Goal: Information Seeking & Learning: Learn about a topic

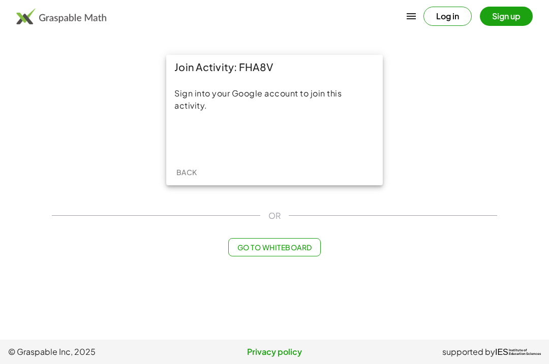
click at [288, 134] on div "Sign in with Google. Opens in new tab" at bounding box center [275, 138] width 94 height 22
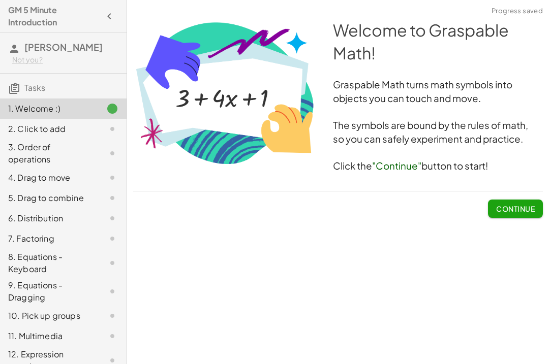
click at [532, 206] on span "Continue" at bounding box center [515, 208] width 39 height 9
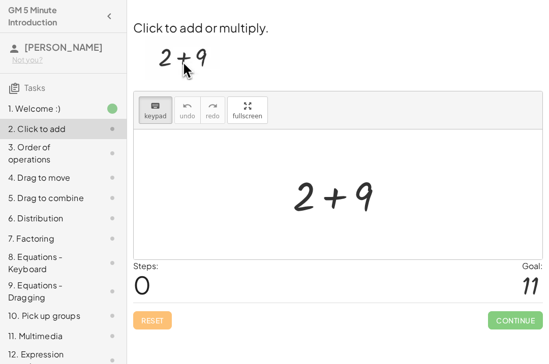
click at [517, 318] on span "Continue" at bounding box center [515, 321] width 55 height 18
click at [259, 315] on div "Reset Continue" at bounding box center [338, 316] width 410 height 27
click at [186, 65] on img at bounding box center [182, 58] width 75 height 44
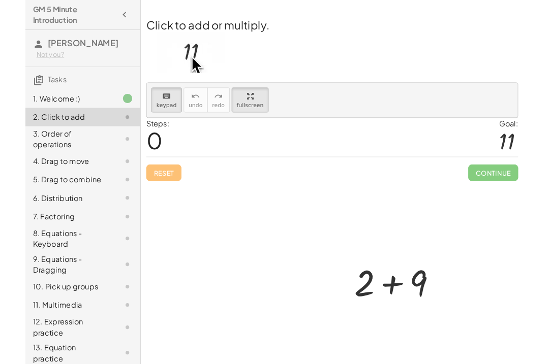
scroll to position [3, 0]
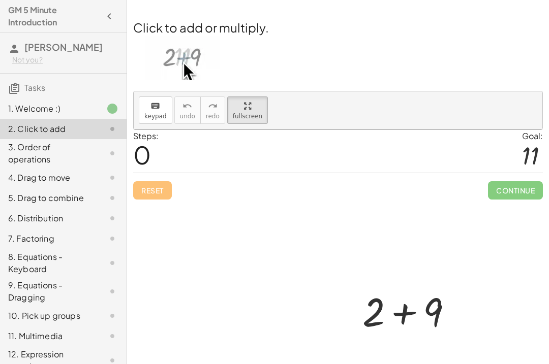
click at [177, 47] on img at bounding box center [182, 58] width 75 height 44
click at [21, 147] on div "3. Order of operations" at bounding box center [49, 153] width 82 height 24
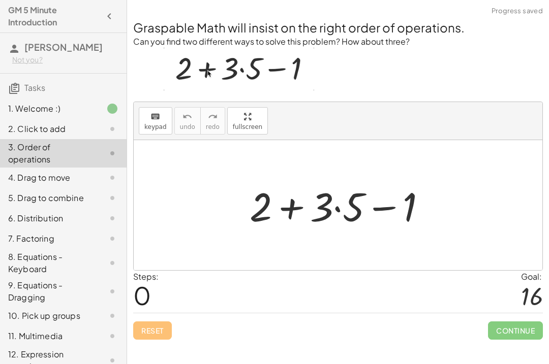
click at [519, 341] on div "Graspable Math will insist on the right order of operations. Can you find two d…" at bounding box center [338, 179] width 422 height 333
click at [518, 341] on div "Graspable Math will insist on the right order of operations. Can you find two d…" at bounding box center [338, 179] width 422 height 333
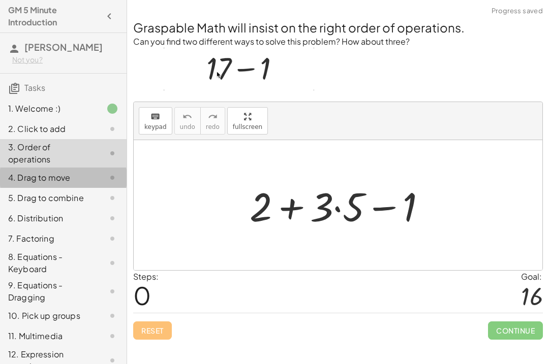
click at [17, 169] on div "4. Drag to move" at bounding box center [63, 178] width 127 height 20
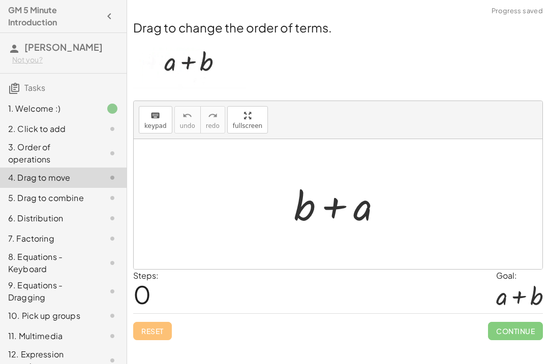
click at [20, 203] on div "5. Drag to combine" at bounding box center [49, 198] width 82 height 12
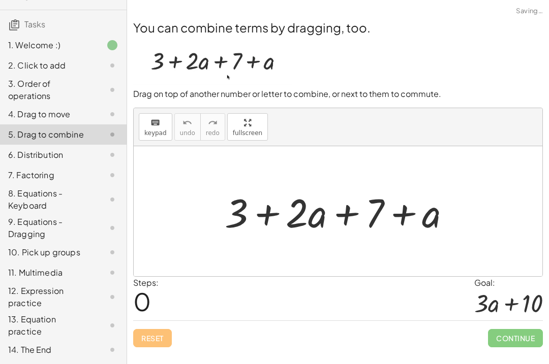
scroll to position [63, 0]
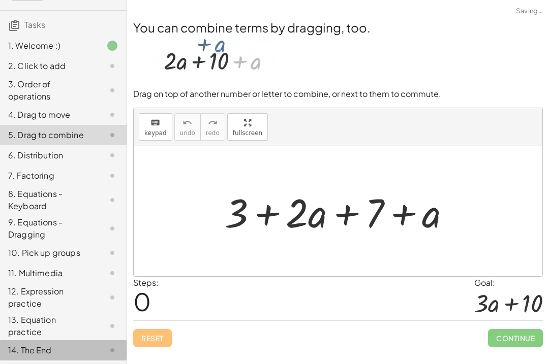
click at [19, 347] on div "14. The End" at bounding box center [49, 351] width 82 height 12
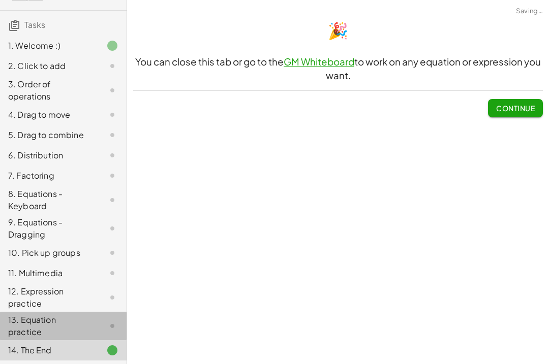
click at [24, 318] on div "13. Equation practice" at bounding box center [49, 326] width 82 height 24
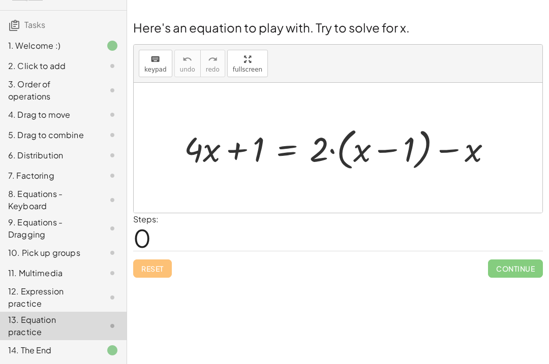
click at [6, 46] on div "1. Welcome :)" at bounding box center [63, 46] width 127 height 20
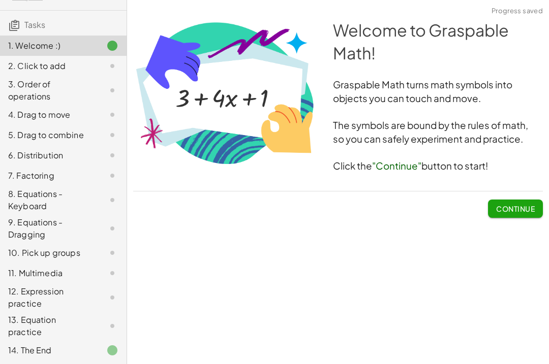
click at [13, 26] on icon at bounding box center [14, 25] width 12 height 12
click at [526, 207] on span "Continue" at bounding box center [515, 208] width 39 height 9
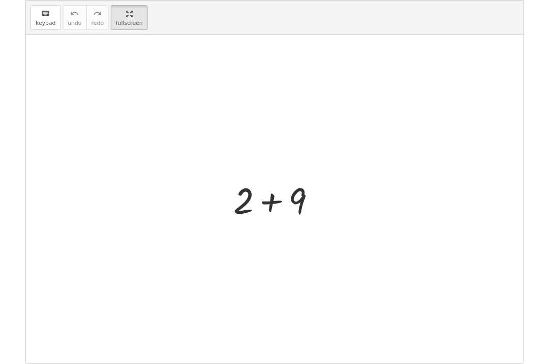
scroll to position [3, 0]
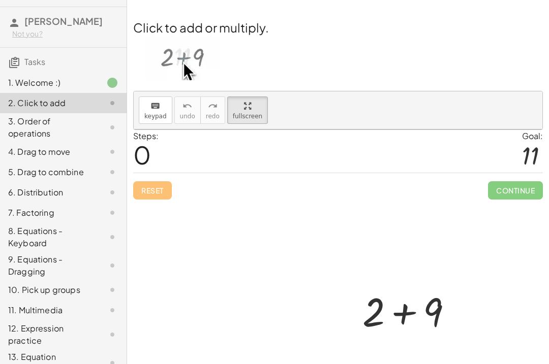
click at [183, 62] on img at bounding box center [182, 58] width 75 height 44
click at [25, 90] on div "1. Welcome :)" at bounding box center [63, 83] width 127 height 20
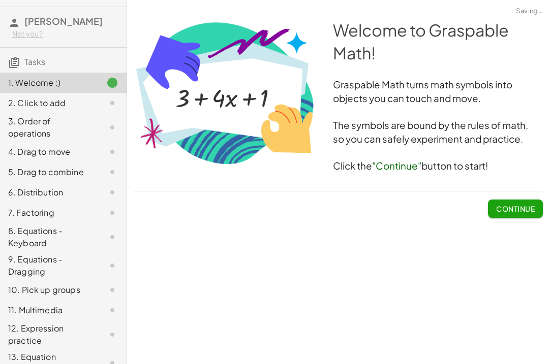
click at [28, 66] on span "Tasks" at bounding box center [34, 61] width 21 height 11
click at [25, 60] on span "Tasks" at bounding box center [34, 61] width 21 height 11
click at [520, 213] on button "Continue" at bounding box center [515, 209] width 55 height 18
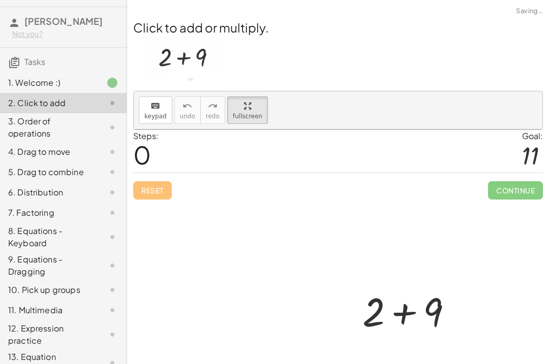
click at [21, 85] on div "1. Welcome :)" at bounding box center [49, 83] width 82 height 12
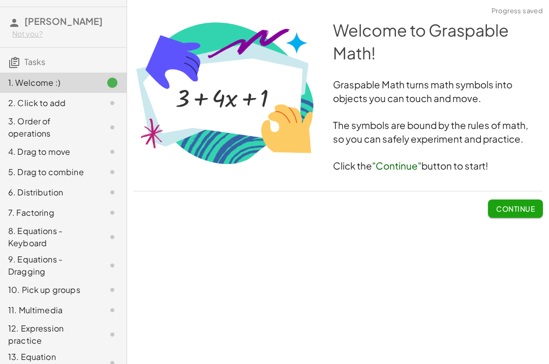
click at [532, 194] on span "Continue" at bounding box center [515, 205] width 55 height 26
click at [526, 200] on button "Continue" at bounding box center [515, 209] width 55 height 18
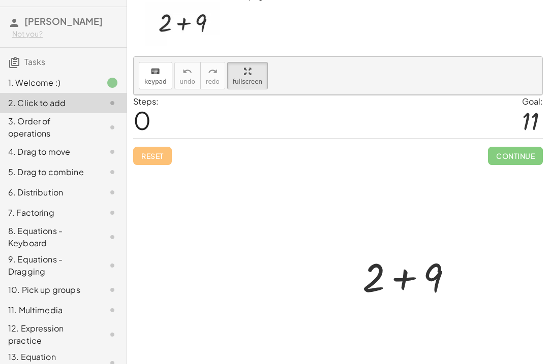
scroll to position [34, 0]
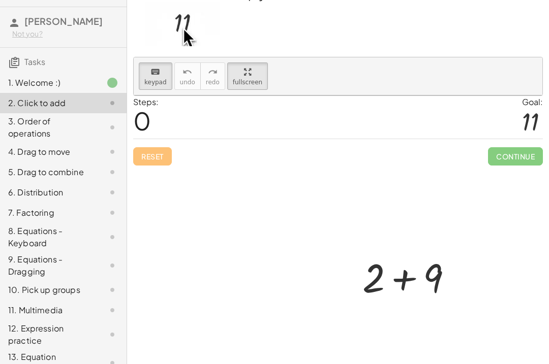
click at [57, 125] on div "3. Order of operations" at bounding box center [49, 127] width 82 height 24
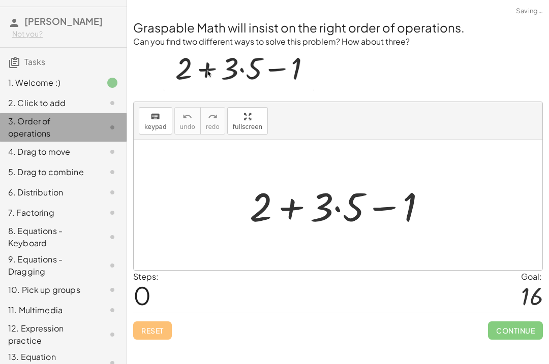
scroll to position [0, 0]
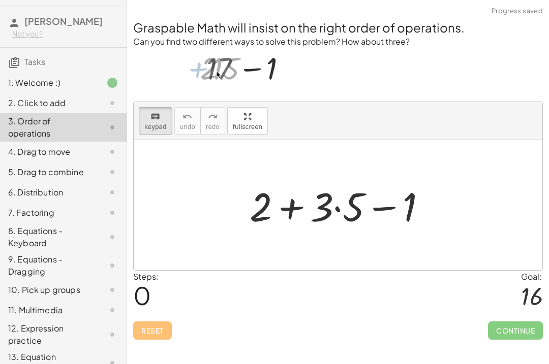
click at [166, 326] on div "Reset Continue" at bounding box center [338, 326] width 410 height 27
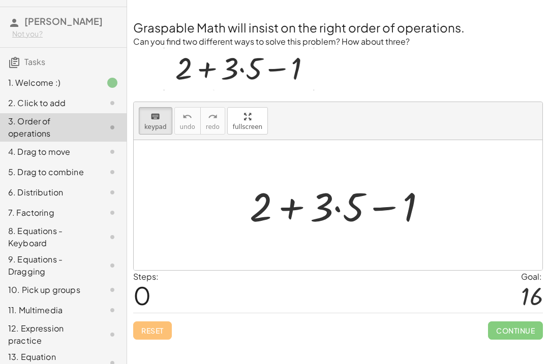
click at [20, 193] on div "6. Distribution" at bounding box center [49, 193] width 82 height 12
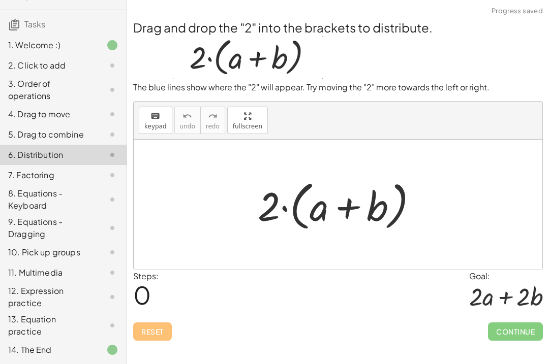
scroll to position [63, 0]
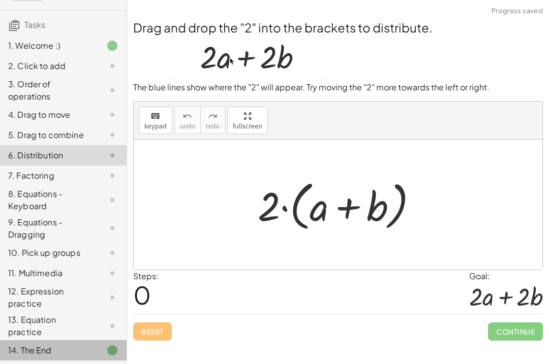
click at [7, 354] on div "14. The End" at bounding box center [63, 351] width 127 height 20
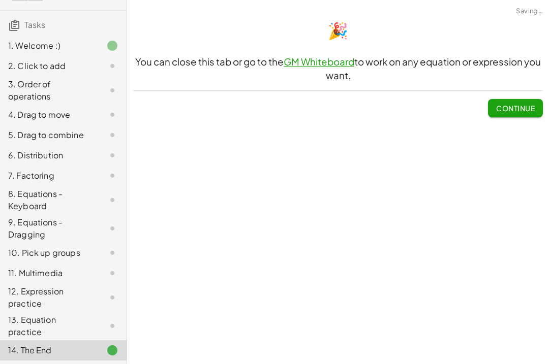
click at [19, 329] on div "13. Equation practice" at bounding box center [49, 326] width 82 height 24
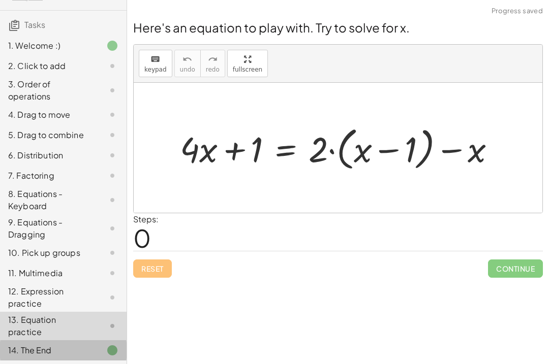
click at [14, 347] on div "14. The End" at bounding box center [49, 351] width 82 height 12
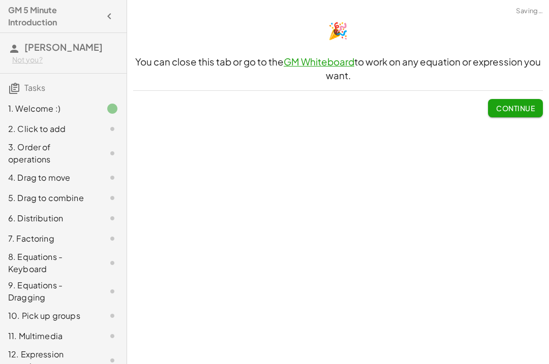
scroll to position [0, 0]
click at [106, 14] on icon "button" at bounding box center [109, 16] width 12 height 12
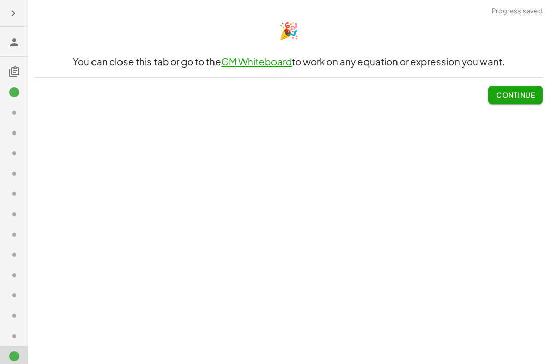
click at [518, 90] on span "Continue" at bounding box center [515, 94] width 39 height 9
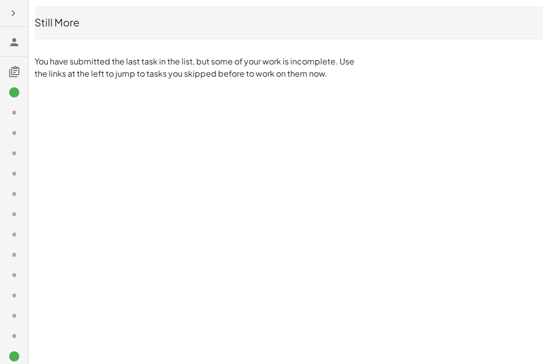
click at [8, 15] on icon "button" at bounding box center [13, 13] width 12 height 12
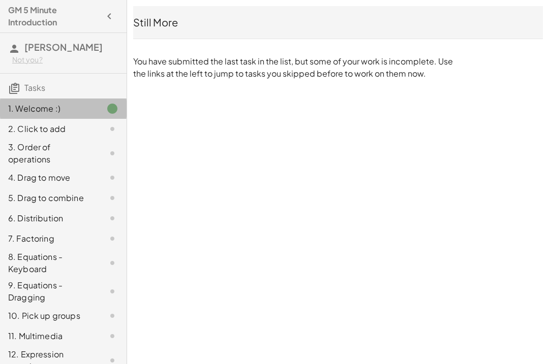
click at [9, 105] on div "1. Welcome :)" at bounding box center [49, 109] width 82 height 12
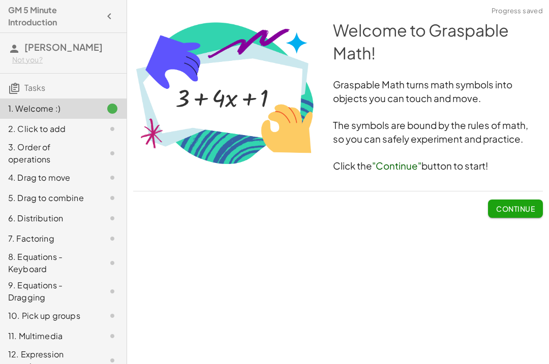
click at [530, 207] on span "Continue" at bounding box center [515, 208] width 39 height 9
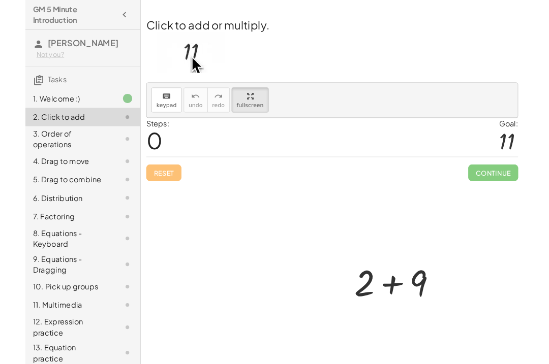
scroll to position [3, 0]
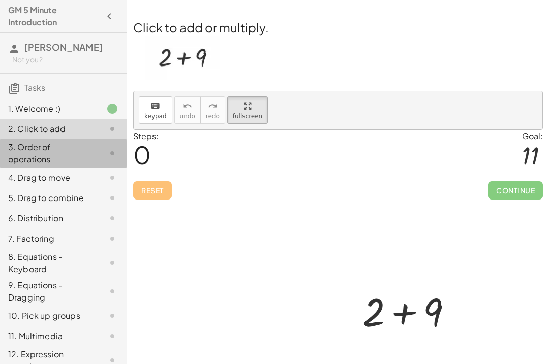
click at [59, 143] on div "3. Order of operations" at bounding box center [49, 153] width 82 height 24
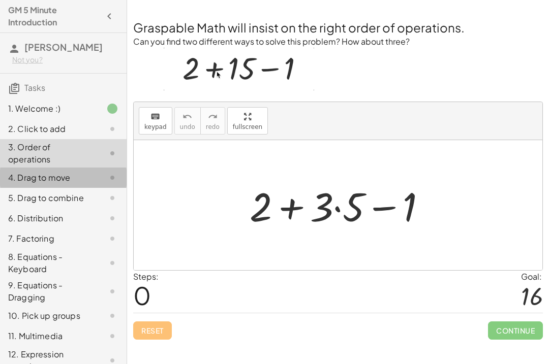
click at [16, 176] on div "4. Drag to move" at bounding box center [49, 178] width 82 height 12
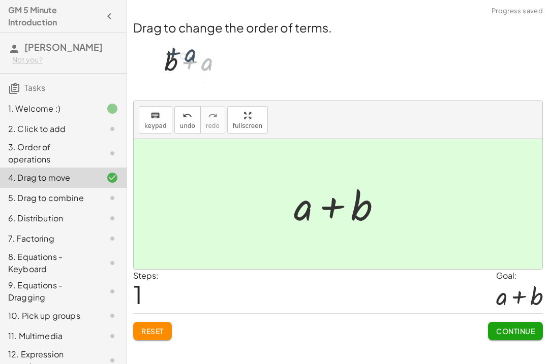
click at [21, 112] on div "1. Welcome :)" at bounding box center [49, 109] width 82 height 12
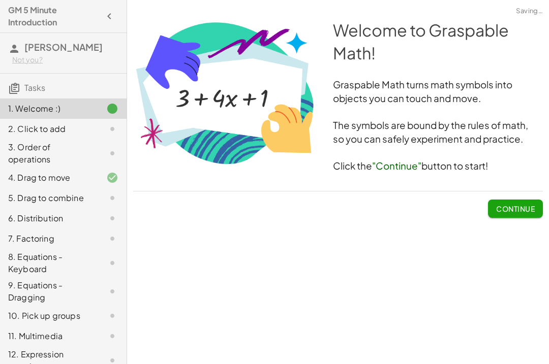
click at [36, 138] on div "2. Click to add" at bounding box center [63, 129] width 127 height 20
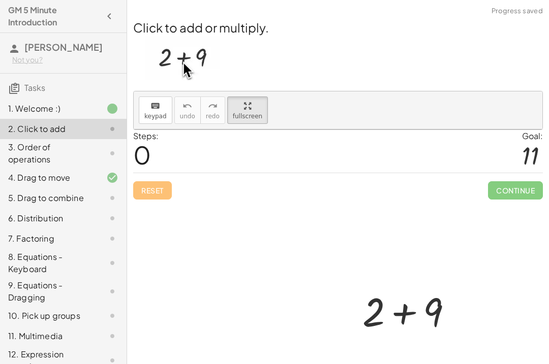
click at [31, 148] on div "3. Order of operations" at bounding box center [49, 153] width 82 height 24
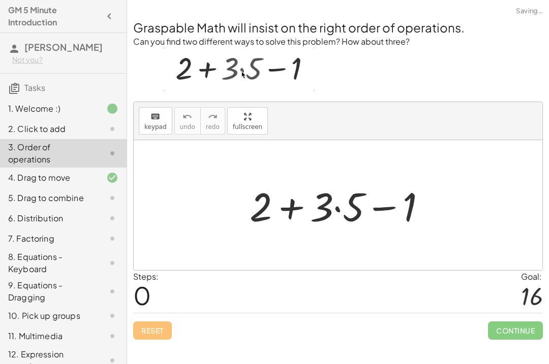
click at [28, 134] on div "2. Click to add" at bounding box center [49, 129] width 82 height 12
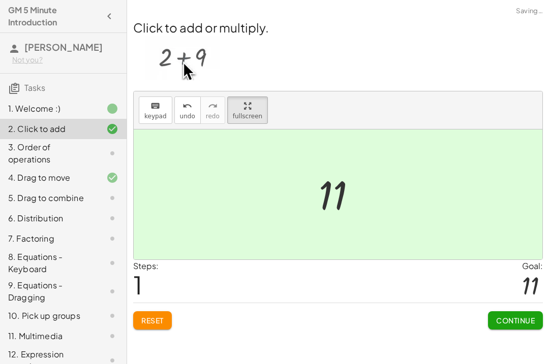
click at [517, 326] on button "Continue" at bounding box center [515, 321] width 55 height 18
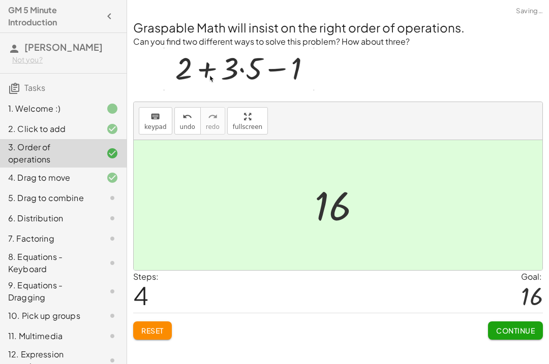
click at [513, 335] on button "Continue" at bounding box center [515, 331] width 55 height 18
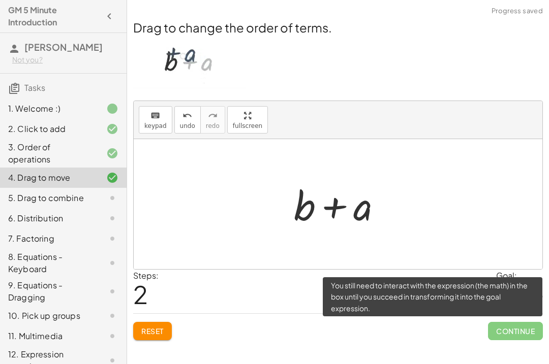
click at [518, 334] on span "Continue" at bounding box center [515, 331] width 55 height 18
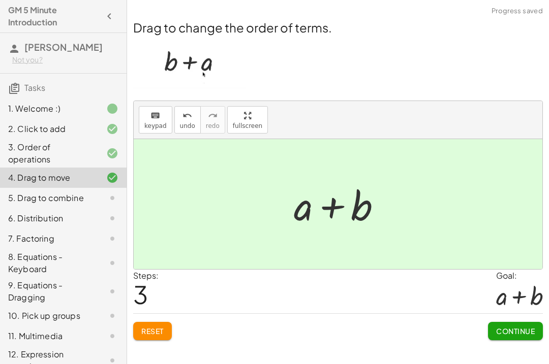
click at [512, 336] on button "Continue" at bounding box center [515, 331] width 55 height 18
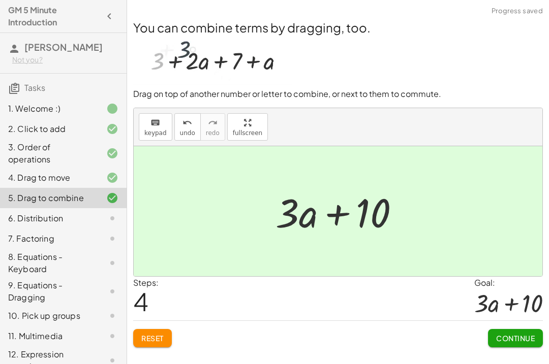
click at [522, 343] on button "Continue" at bounding box center [515, 338] width 55 height 18
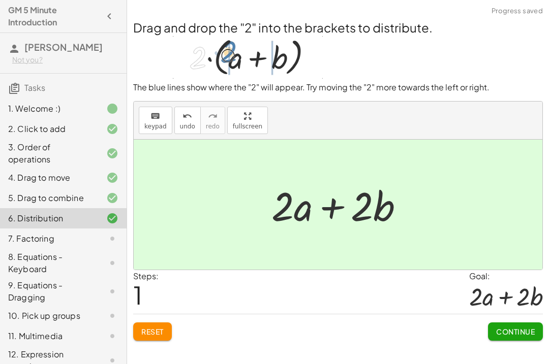
click at [510, 337] on button "Continue" at bounding box center [515, 332] width 55 height 18
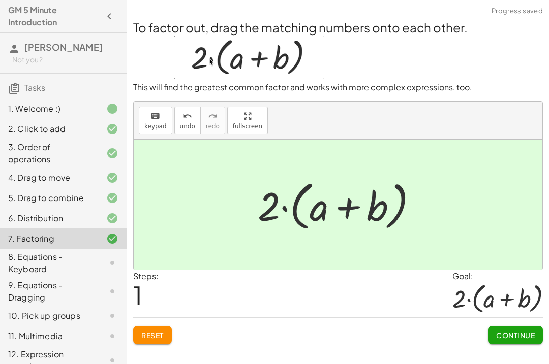
click at [517, 336] on span "Continue" at bounding box center [515, 335] width 39 height 9
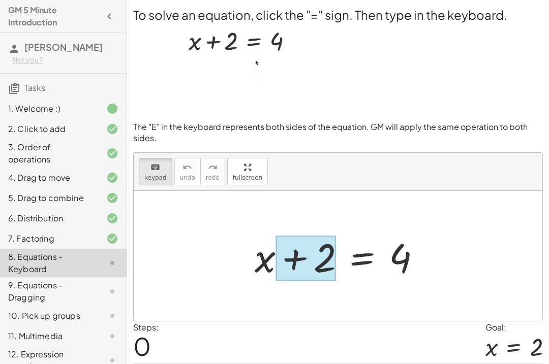
scroll to position [0, 0]
click at [359, 265] on div at bounding box center [342, 256] width 185 height 52
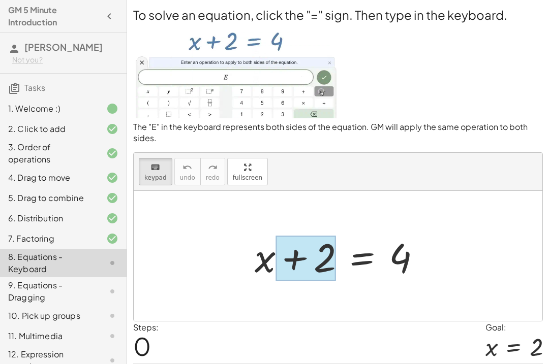
click at [73, 288] on div "9. Equations - Dragging" at bounding box center [49, 292] width 82 height 24
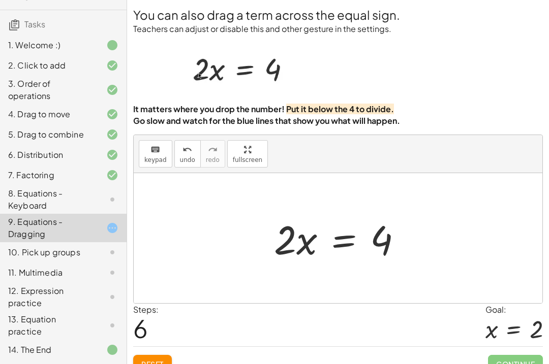
scroll to position [63, 0]
click at [34, 283] on div "11. Multimedia" at bounding box center [63, 273] width 127 height 20
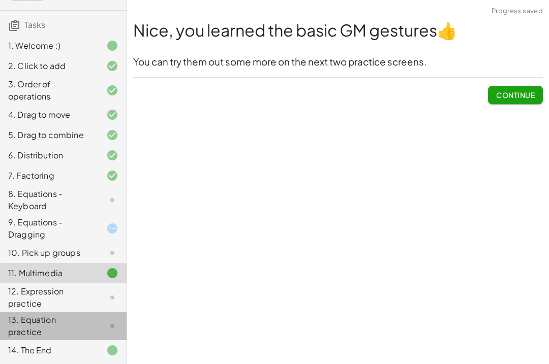
click at [37, 326] on div "13. Equation practice" at bounding box center [49, 326] width 82 height 24
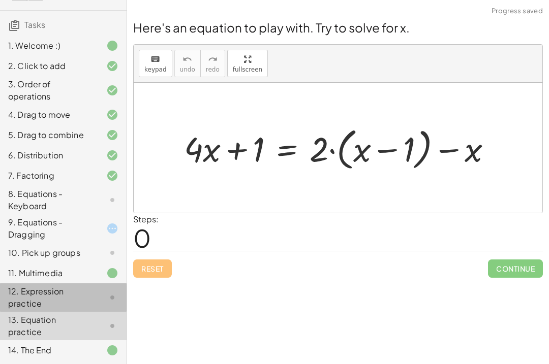
click at [35, 294] on div "12. Expression practice" at bounding box center [49, 298] width 82 height 24
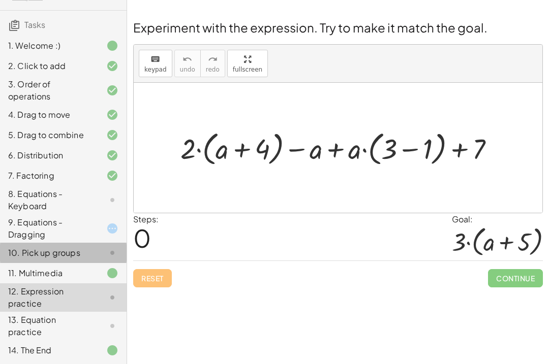
click at [29, 253] on div "10. Pick up groups" at bounding box center [49, 253] width 82 height 12
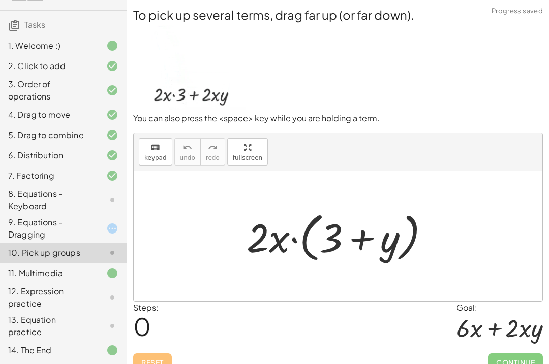
click at [27, 276] on div "11. Multimedia" at bounding box center [49, 273] width 82 height 12
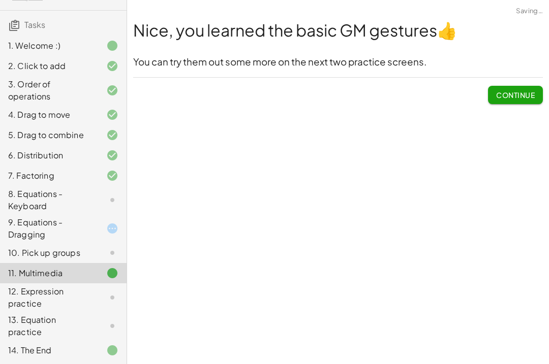
click at [21, 244] on div "10. Pick up groups" at bounding box center [63, 253] width 127 height 20
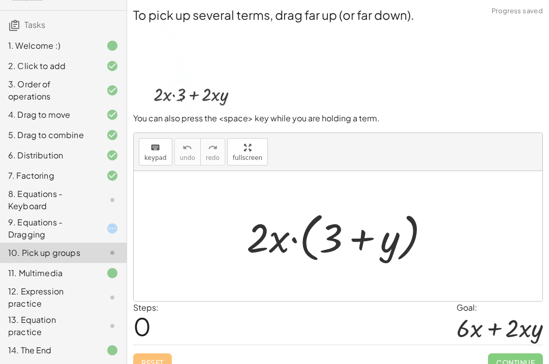
click at [21, 277] on div "11. Multimedia" at bounding box center [49, 273] width 82 height 12
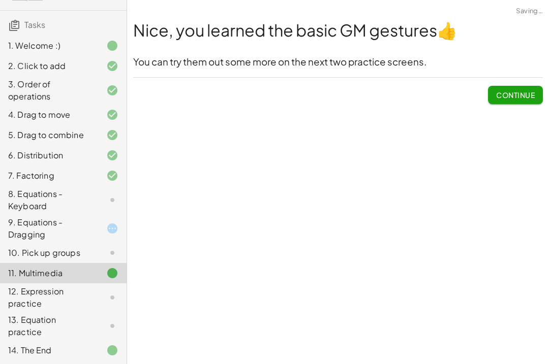
click at [14, 198] on div "8. Equations - Keyboard" at bounding box center [49, 200] width 82 height 24
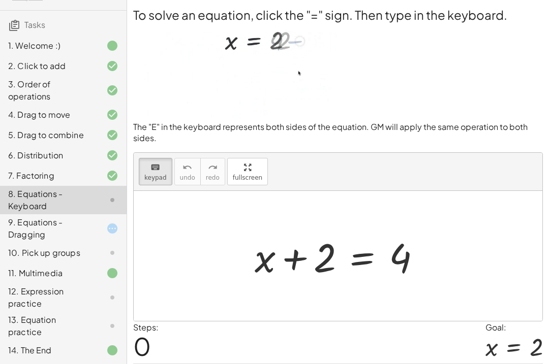
click at [294, 261] on div at bounding box center [342, 256] width 185 height 52
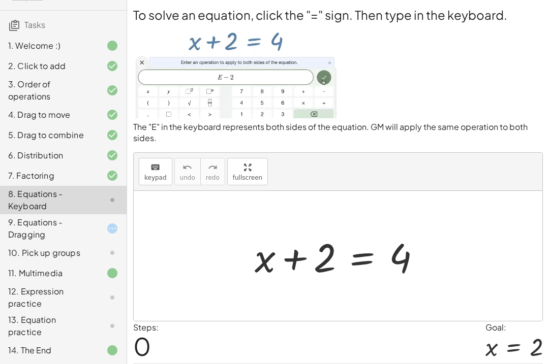
click at [194, 99] on img at bounding box center [235, 70] width 205 height 95
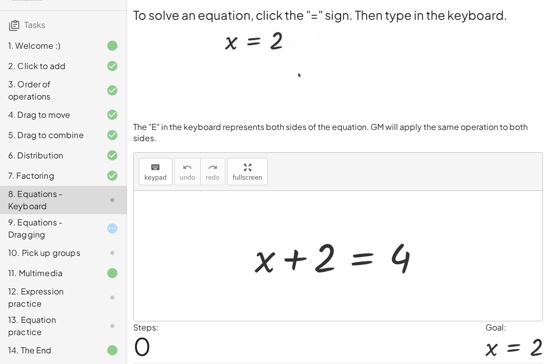
click at [193, 101] on img at bounding box center [235, 70] width 205 height 95
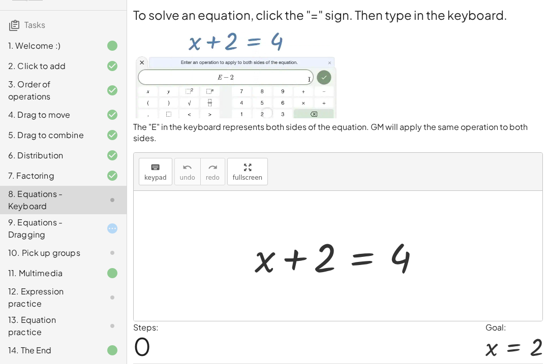
click at [147, 183] on button "keyboard keypad" at bounding box center [156, 171] width 34 height 27
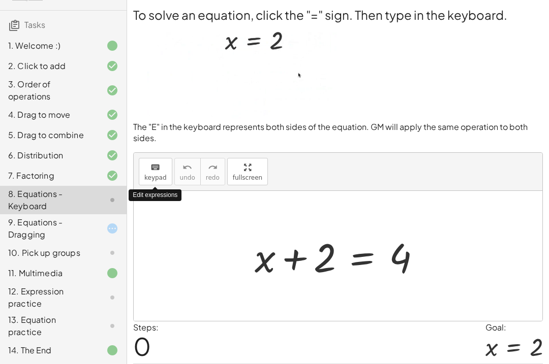
click at [145, 195] on div "Edit expressions" at bounding box center [155, 196] width 53 height 12
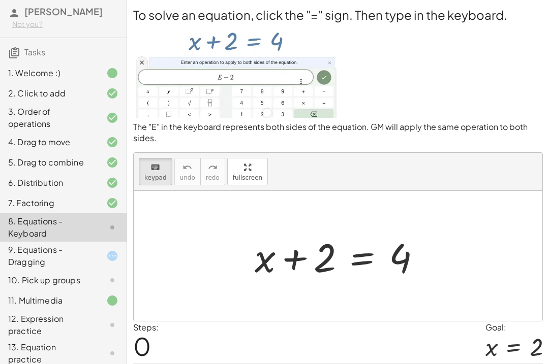
scroll to position [4, 0]
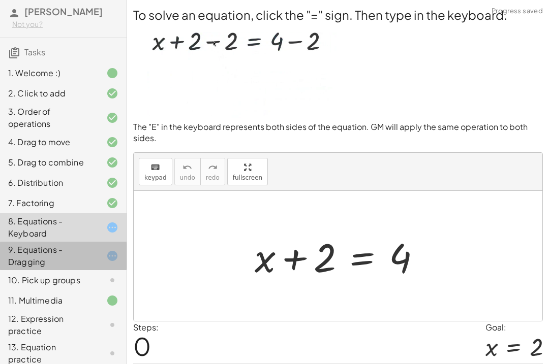
click at [23, 259] on div "9. Equations - Dragging" at bounding box center [49, 256] width 82 height 24
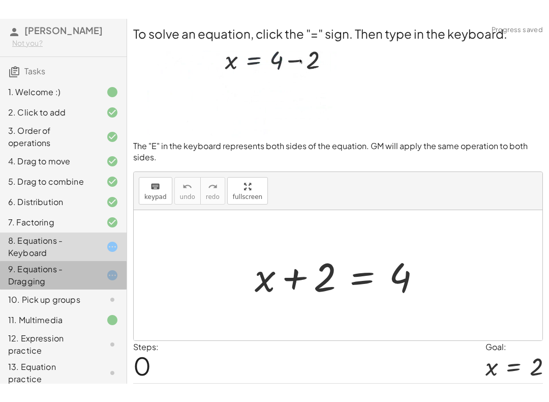
scroll to position [0, 0]
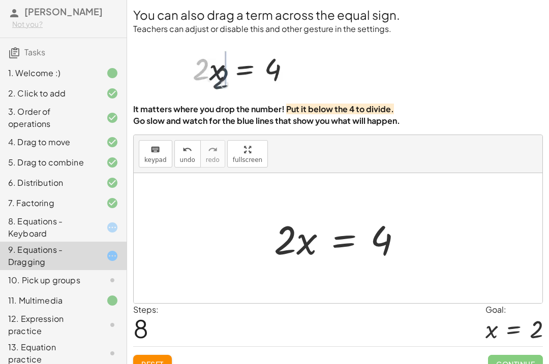
click at [159, 364] on button "Reset" at bounding box center [152, 364] width 39 height 18
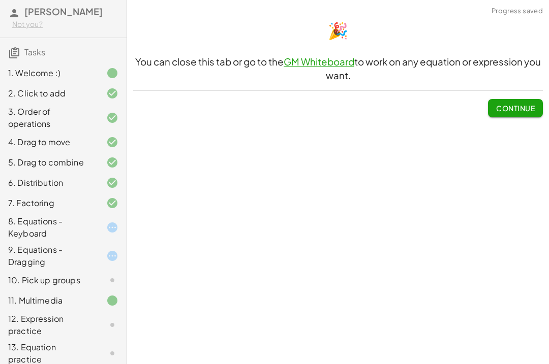
click at [519, 110] on span "Continue" at bounding box center [515, 108] width 39 height 9
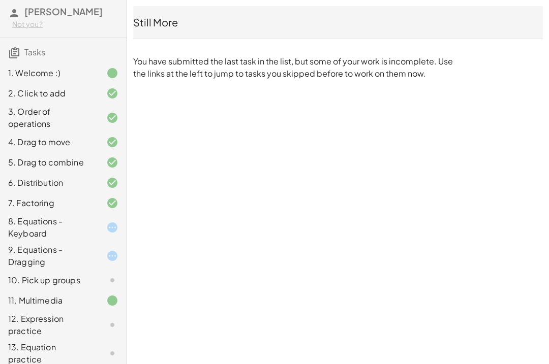
click at [30, 220] on div "8. Equations - Keyboard" at bounding box center [49, 228] width 82 height 24
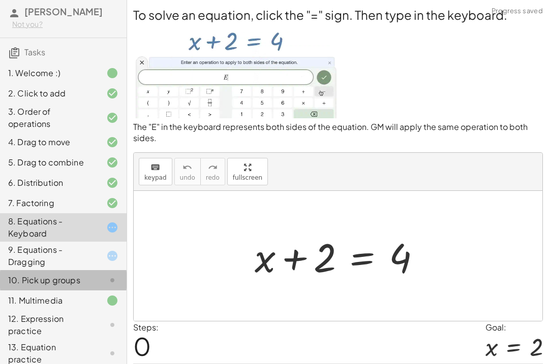
click at [23, 280] on div "10. Pick up groups" at bounding box center [49, 280] width 82 height 12
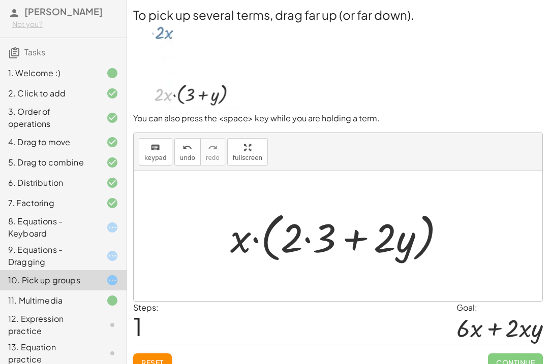
click at [154, 364] on button "Reset" at bounding box center [152, 363] width 39 height 18
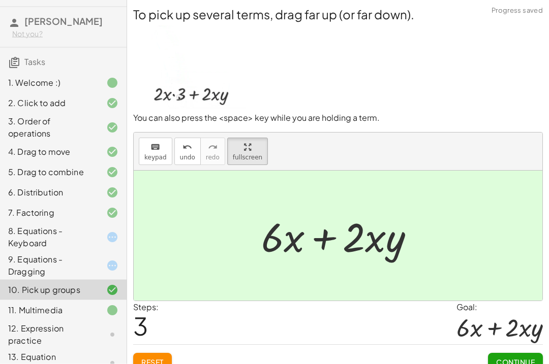
scroll to position [27, 0]
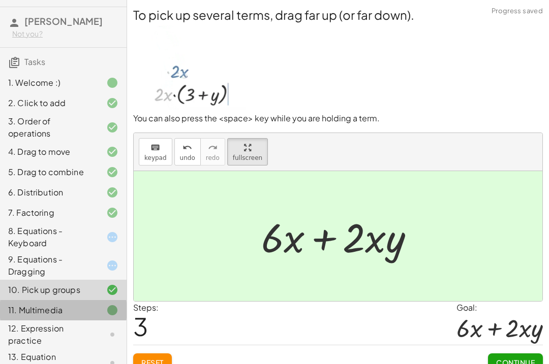
click at [71, 310] on div "11. Multimedia" at bounding box center [49, 310] width 82 height 12
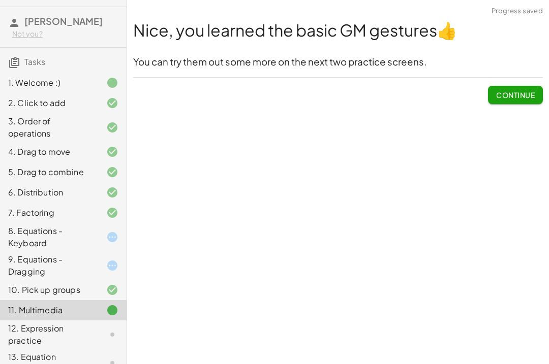
click at [56, 292] on div "10. Pick up groups" at bounding box center [49, 290] width 82 height 12
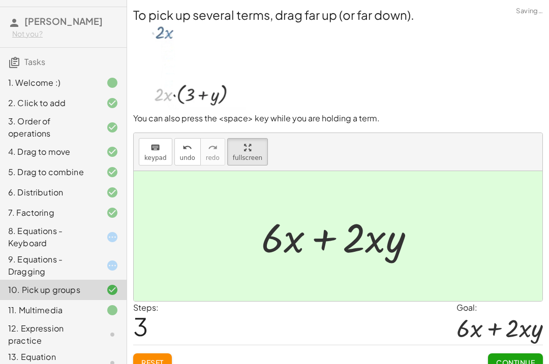
click at [518, 358] on span "Continue" at bounding box center [515, 362] width 39 height 9
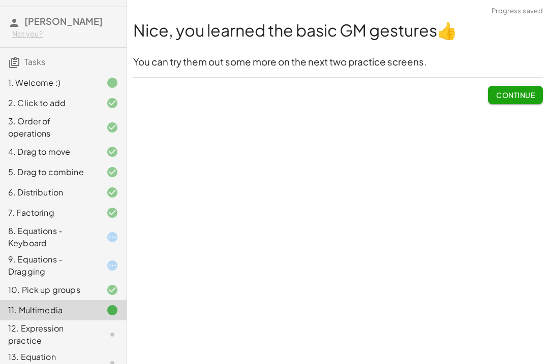
click at [505, 81] on div "Nice, you learned the basic GM gestures 👍 You can try them out some more on the…" at bounding box center [338, 62] width 422 height 98
click at [515, 86] on button "Continue" at bounding box center [515, 95] width 55 height 18
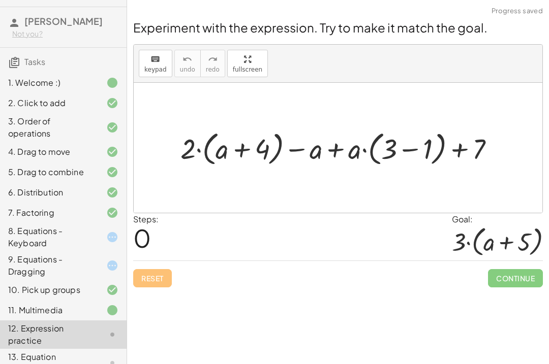
click at [77, 267] on div "9. Equations - Dragging" at bounding box center [49, 266] width 82 height 24
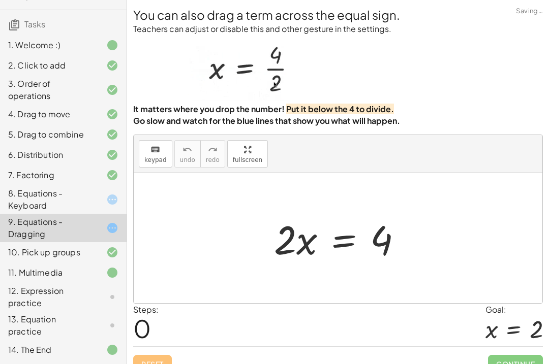
scroll to position [63, 0]
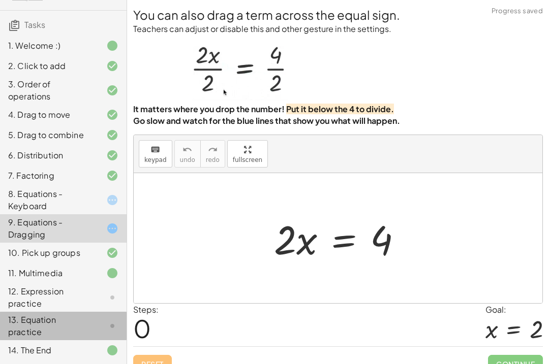
click at [72, 328] on div "13. Equation practice" at bounding box center [49, 326] width 82 height 24
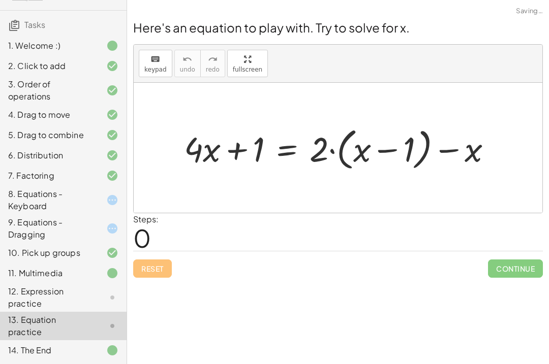
scroll to position [0, 0]
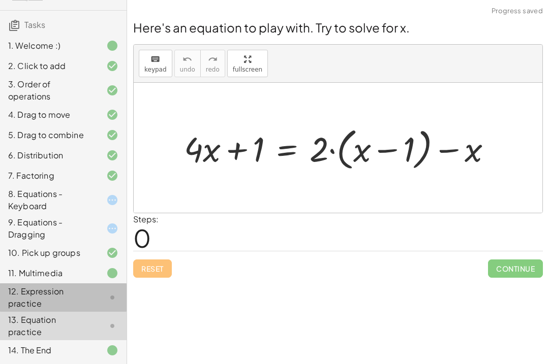
click at [80, 295] on div "12. Expression practice" at bounding box center [49, 298] width 82 height 24
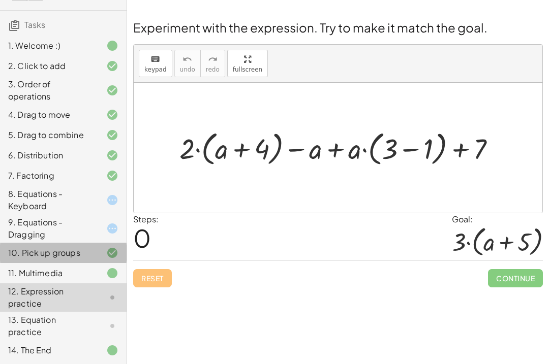
click at [96, 248] on div at bounding box center [104, 253] width 28 height 12
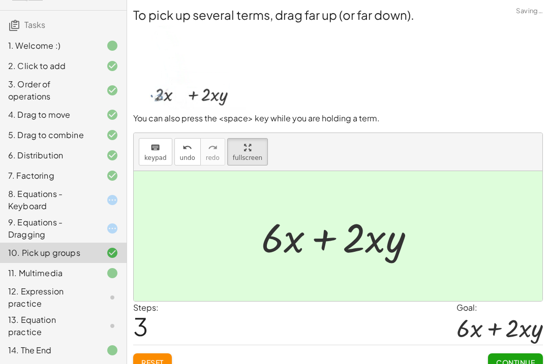
click at [82, 273] on div "11. Multimedia" at bounding box center [49, 273] width 82 height 12
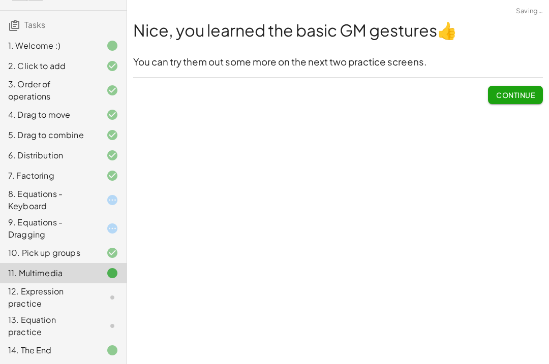
click at [38, 255] on div "10. Pick up groups" at bounding box center [49, 253] width 82 height 12
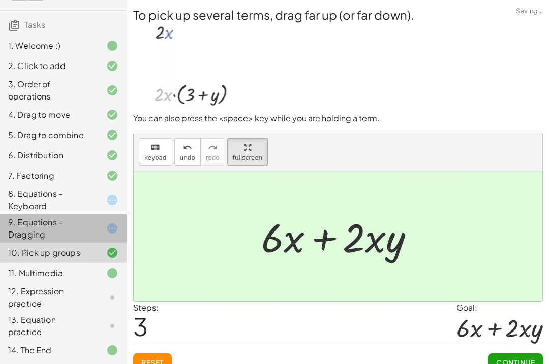
click at [29, 222] on div "9. Equations - Dragging" at bounding box center [49, 229] width 82 height 24
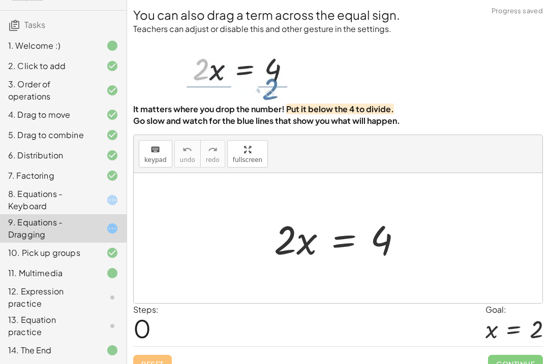
click at [19, 195] on div "8. Equations - Keyboard" at bounding box center [49, 200] width 82 height 24
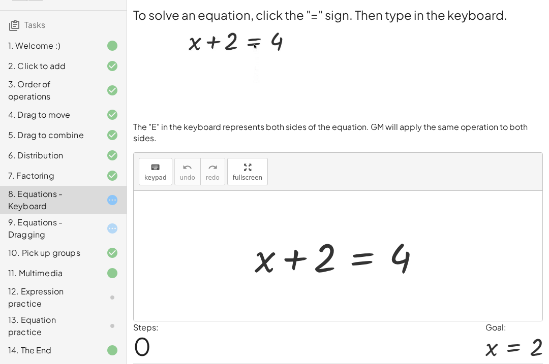
click at [92, 228] on div at bounding box center [104, 229] width 28 height 12
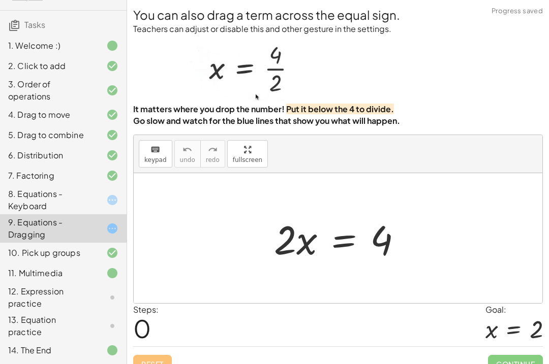
click at [67, 197] on div "8. Equations - Keyboard" at bounding box center [49, 200] width 82 height 24
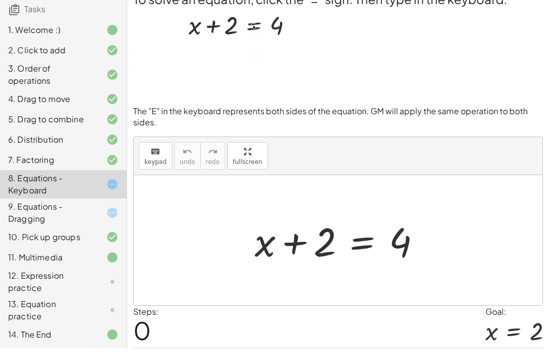
scroll to position [36, 0]
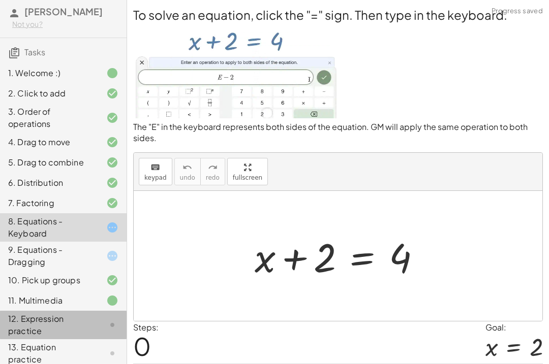
click at [57, 327] on div "12. Expression practice" at bounding box center [49, 325] width 82 height 24
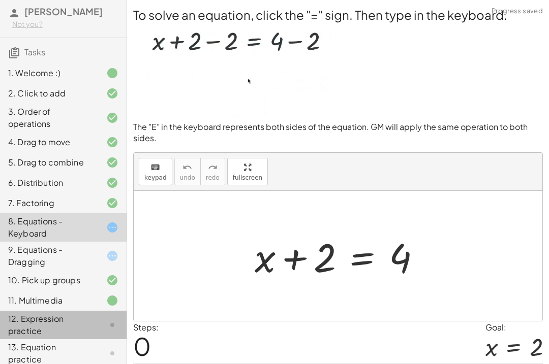
scroll to position [0, 0]
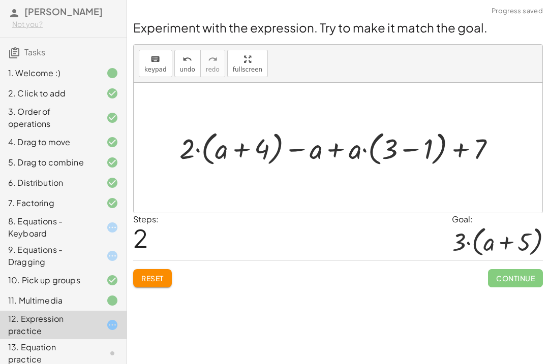
click at [170, 286] on button "Reset" at bounding box center [152, 278] width 39 height 18
click at [171, 285] on div "Reset Continue" at bounding box center [338, 274] width 410 height 27
click at [162, 287] on div "Reset Continue" at bounding box center [338, 274] width 410 height 27
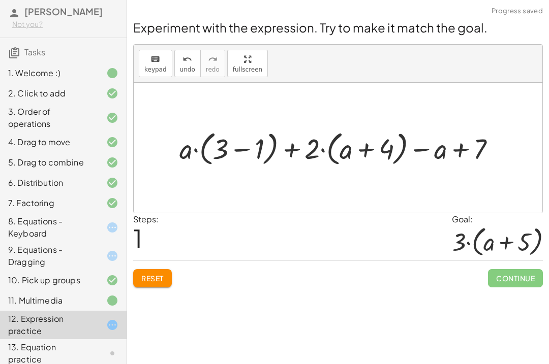
click at [168, 287] on button "Reset" at bounding box center [152, 278] width 39 height 18
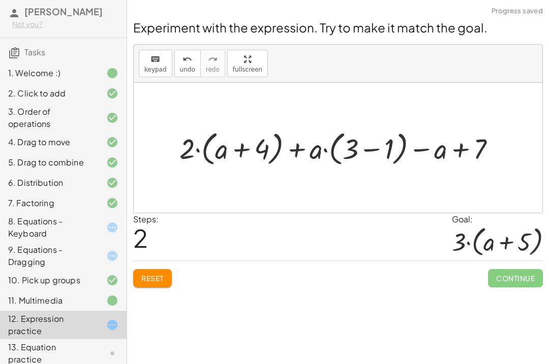
click at [157, 286] on button "Reset" at bounding box center [152, 278] width 39 height 18
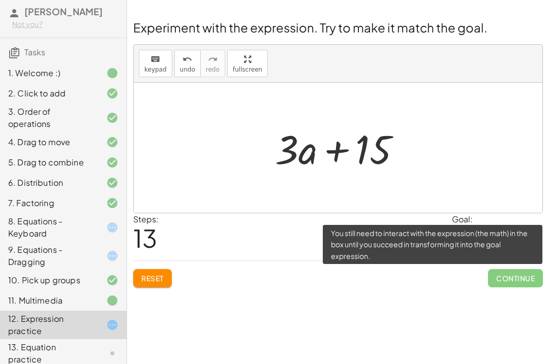
click at [507, 274] on span "Continue" at bounding box center [515, 278] width 55 height 18
click at [462, 312] on div "Welcome to Graspable Math! Graspable Math turns math symbols into objects you c…" at bounding box center [338, 182] width 422 height 364
click at [506, 274] on span "Continue" at bounding box center [515, 278] width 55 height 18
click at [477, 312] on div "Welcome to Graspable Math! Graspable Math turns math symbols into objects you c…" at bounding box center [338, 182] width 422 height 364
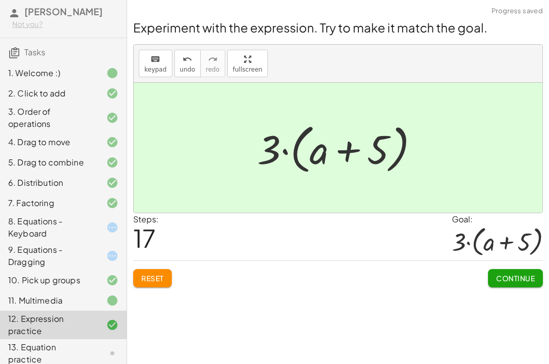
click at [508, 273] on button "Continue" at bounding box center [515, 278] width 55 height 18
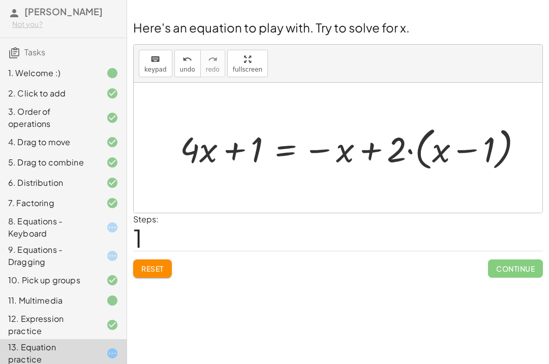
click at [162, 274] on button "Reset" at bounding box center [152, 269] width 39 height 18
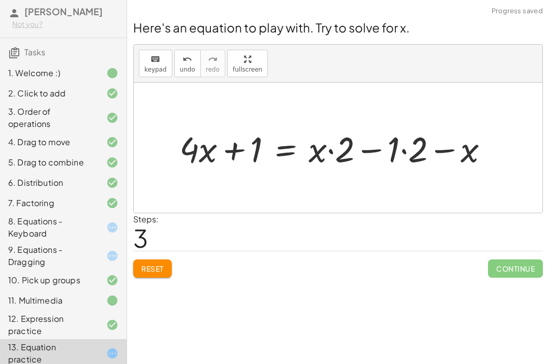
click at [146, 276] on button "Reset" at bounding box center [152, 269] width 39 height 18
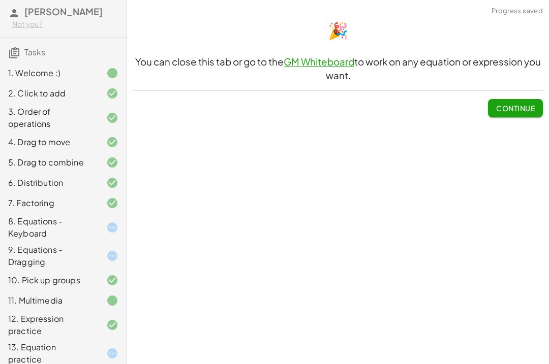
click at [532, 104] on span "Continue" at bounding box center [515, 108] width 39 height 9
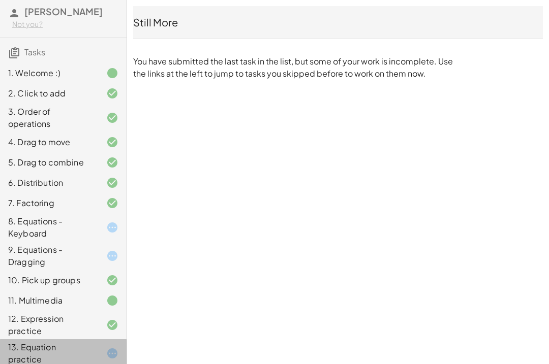
click at [38, 347] on div "13. Equation practice" at bounding box center [49, 354] width 82 height 24
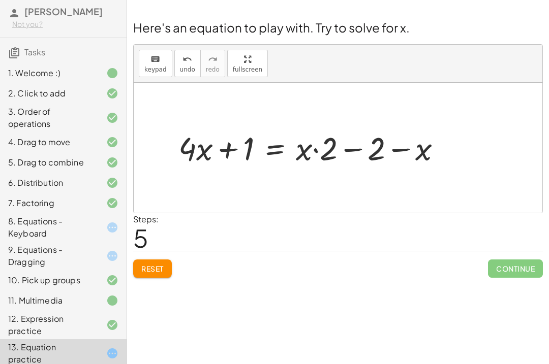
click at [144, 276] on button "Reset" at bounding box center [152, 269] width 39 height 18
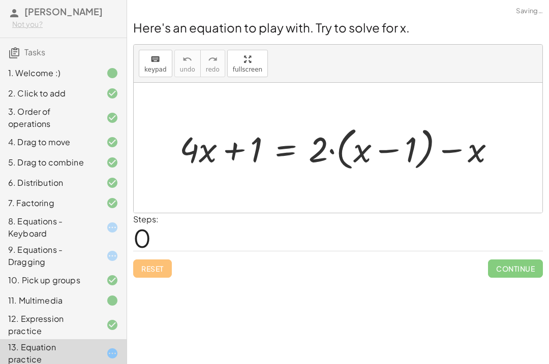
click at [145, 278] on div "Here's an equation to play with. Try to solve for x. keyboard keypad undo undo …" at bounding box center [338, 148] width 422 height 271
click at [148, 267] on div "Reset Continue" at bounding box center [338, 264] width 410 height 27
click at [147, 266] on div "Reset Continue" at bounding box center [338, 264] width 410 height 27
click at [159, 271] on div "Reset Continue" at bounding box center [338, 264] width 410 height 27
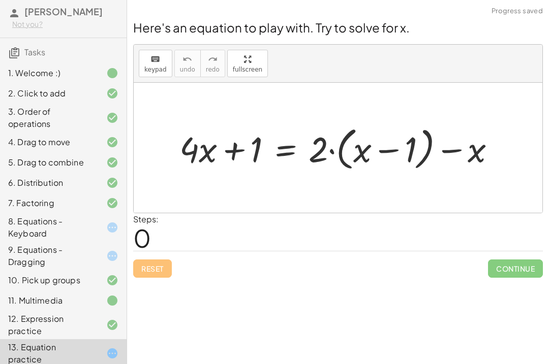
click at [158, 263] on div "Reset Continue" at bounding box center [338, 264] width 410 height 27
click at [157, 263] on div "Reset Continue" at bounding box center [338, 264] width 410 height 27
click at [157, 260] on div "Reset Continue" at bounding box center [338, 264] width 410 height 27
click at [156, 260] on div "Reset Continue" at bounding box center [338, 264] width 410 height 27
click at [160, 273] on span "Reset" at bounding box center [152, 268] width 22 height 9
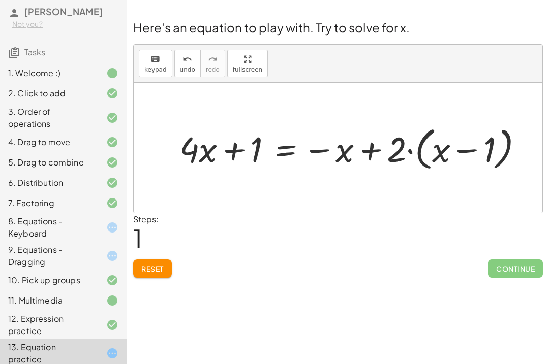
click at [148, 269] on span "Reset" at bounding box center [152, 268] width 22 height 9
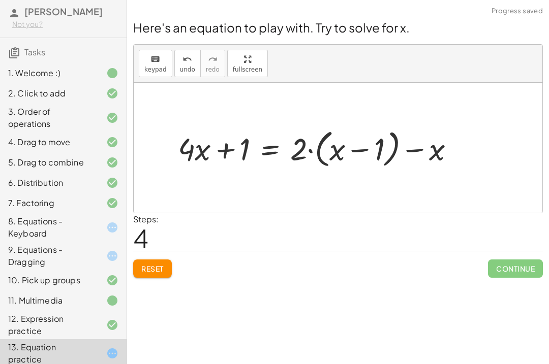
click at [142, 269] on span "Reset" at bounding box center [152, 268] width 22 height 9
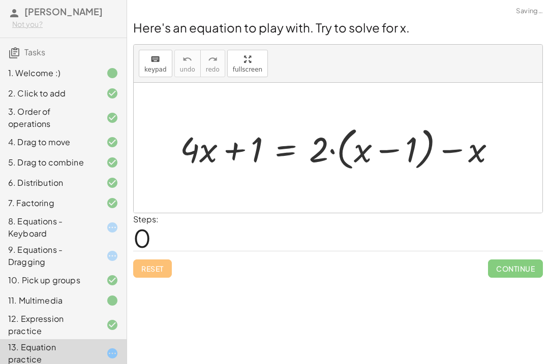
click at [142, 269] on div "Reset Continue" at bounding box center [338, 264] width 410 height 27
click at [145, 273] on div "Reset Continue" at bounding box center [338, 264] width 410 height 27
click at [141, 269] on div "Reset Continue" at bounding box center [338, 264] width 410 height 27
click at [152, 270] on div "Reset Continue" at bounding box center [338, 264] width 410 height 27
click at [155, 274] on div "Reset Continue" at bounding box center [338, 264] width 410 height 27
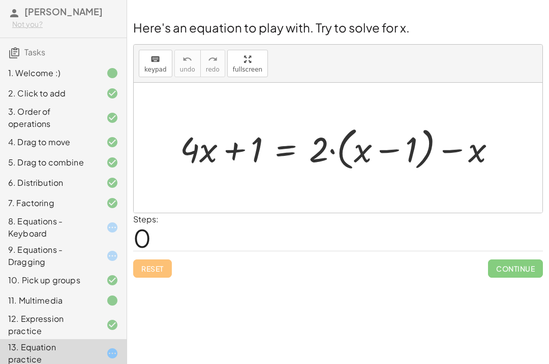
click at [152, 276] on div "Reset Continue" at bounding box center [338, 264] width 410 height 27
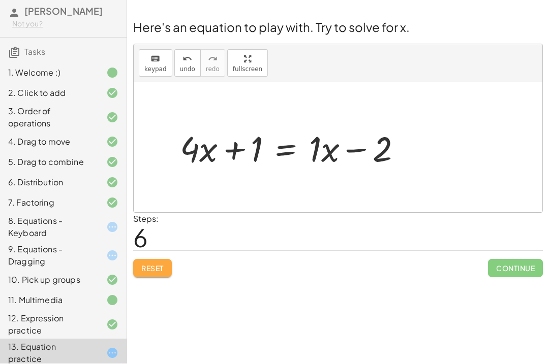
click at [141, 272] on span "Reset" at bounding box center [152, 268] width 22 height 9
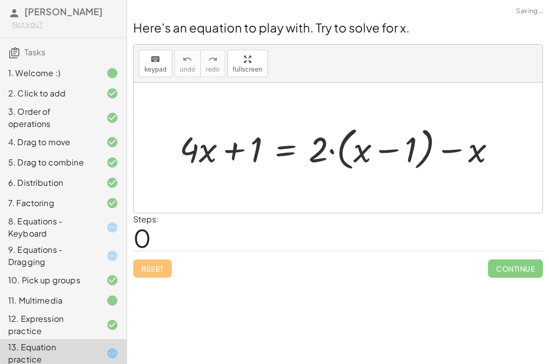
click at [141, 272] on div "Reset Continue" at bounding box center [338, 264] width 410 height 27
click at [140, 273] on div "Reset Continue" at bounding box center [338, 264] width 410 height 27
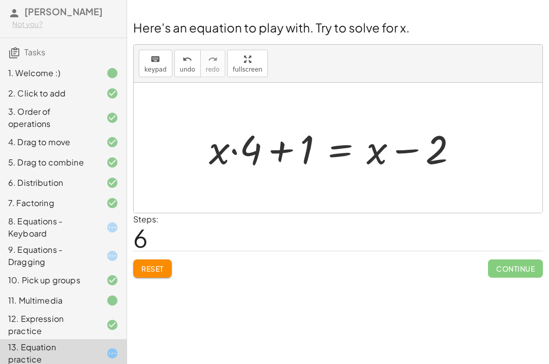
click at [153, 261] on button "Reset" at bounding box center [152, 269] width 39 height 18
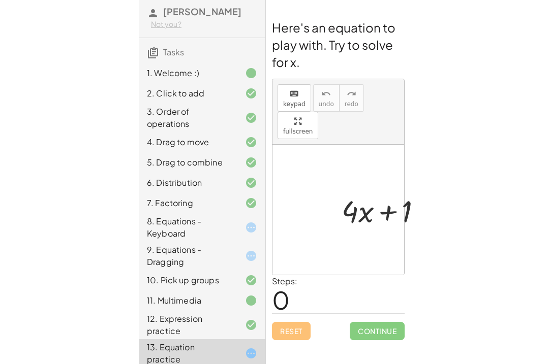
scroll to position [19, 0]
